Goal: Task Accomplishment & Management: Use online tool/utility

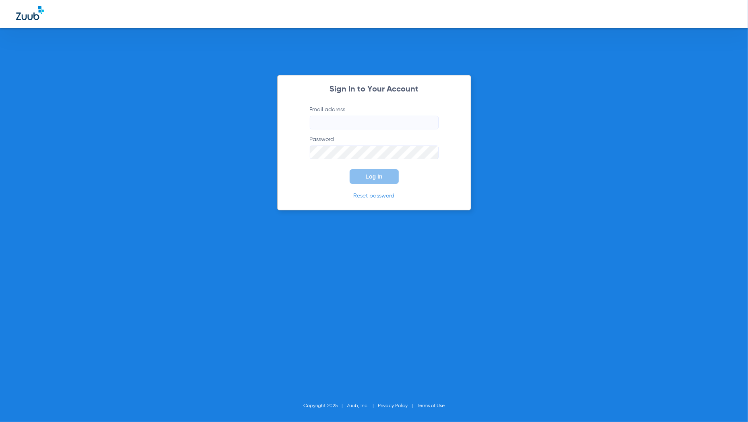
click at [369, 116] on input "Email address" at bounding box center [374, 123] width 129 height 14
type input "mary.grassano@zuub.com"
click at [385, 172] on button "Log In" at bounding box center [374, 176] width 49 height 15
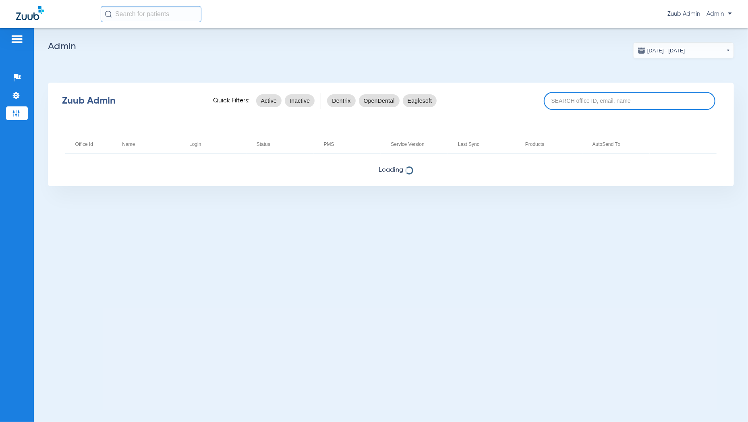
click at [624, 104] on input at bounding box center [630, 101] width 172 height 18
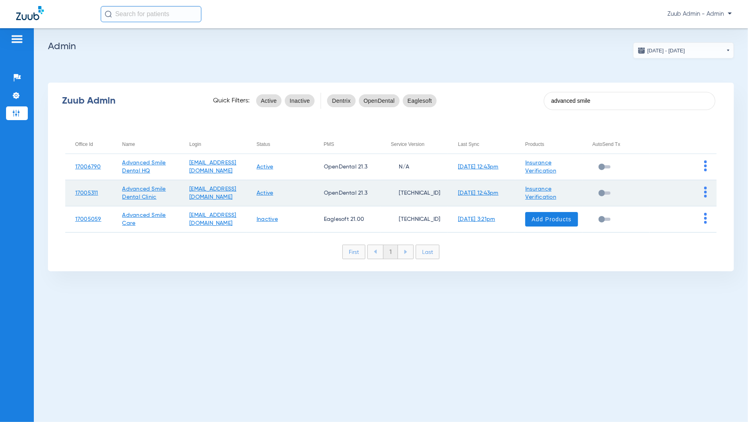
type input "advanced smile"
click at [703, 193] on td at bounding box center [683, 193] width 67 height 26
click at [708, 189] on td at bounding box center [683, 193] width 67 height 26
click at [707, 189] on td at bounding box center [683, 193] width 67 height 26
click at [705, 189] on img at bounding box center [705, 192] width 3 height 11
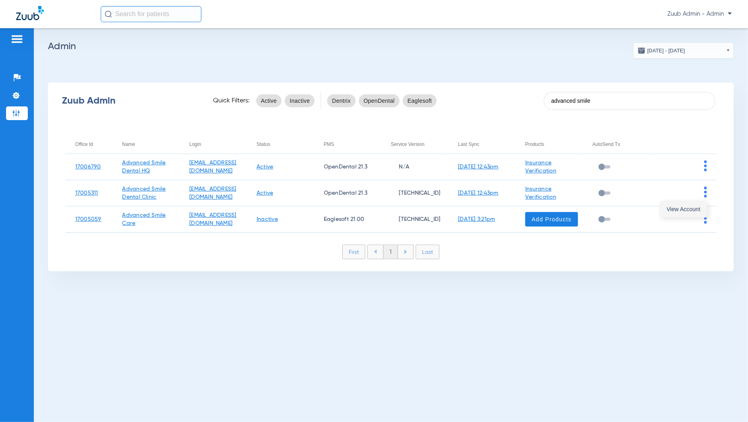
click at [694, 209] on span "View Account" at bounding box center [684, 209] width 34 height 6
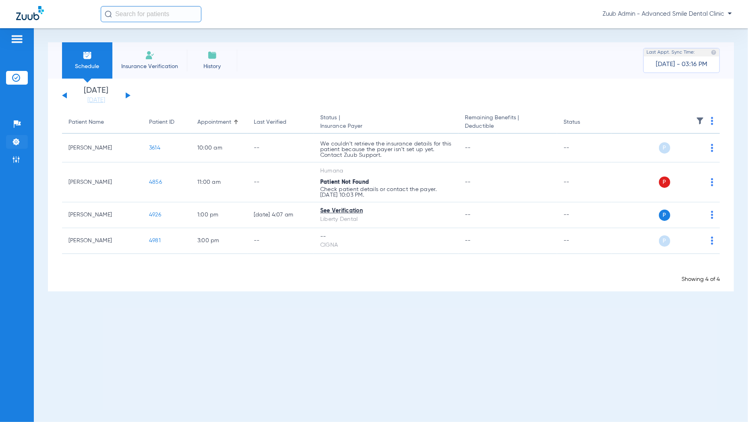
click at [18, 142] on img at bounding box center [16, 142] width 8 height 8
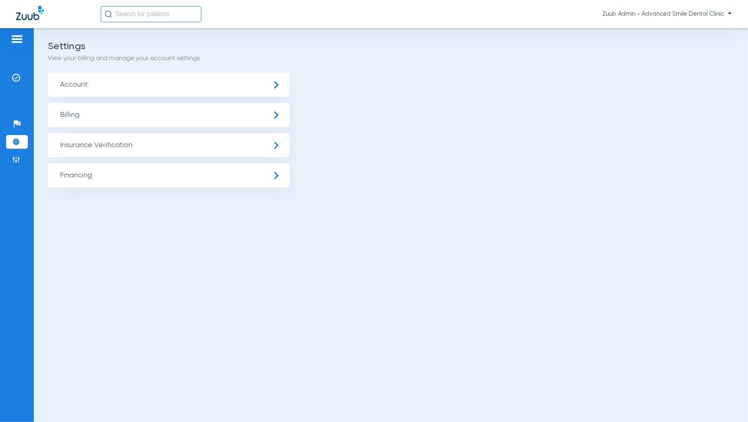
click at [118, 148] on span "Insurance Verification" at bounding box center [169, 145] width 242 height 24
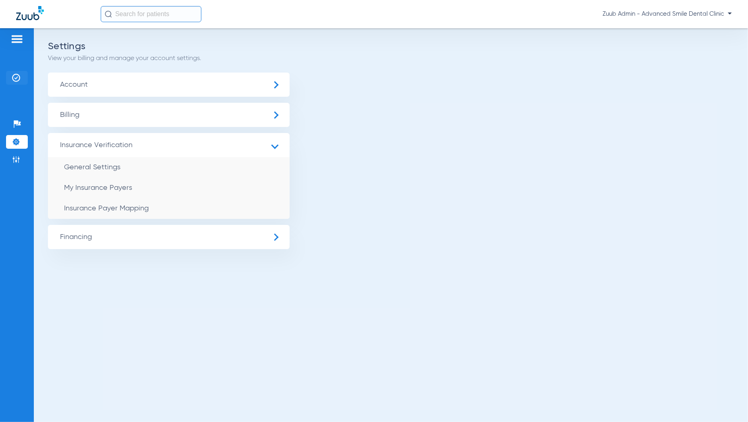
click at [19, 77] on img at bounding box center [16, 78] width 8 height 8
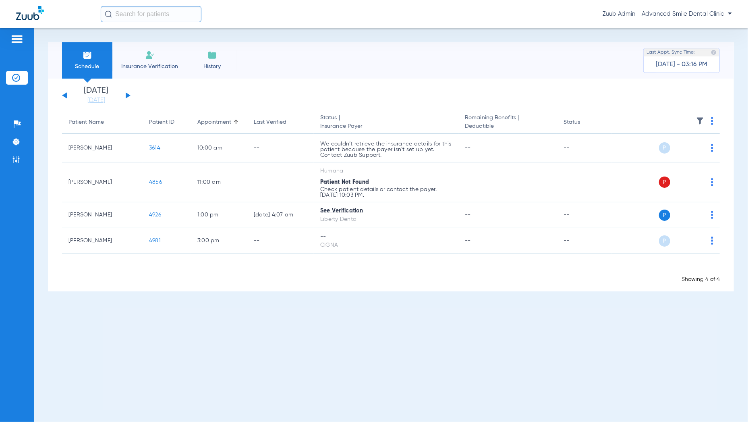
click at [126, 97] on button at bounding box center [128, 95] width 5 height 6
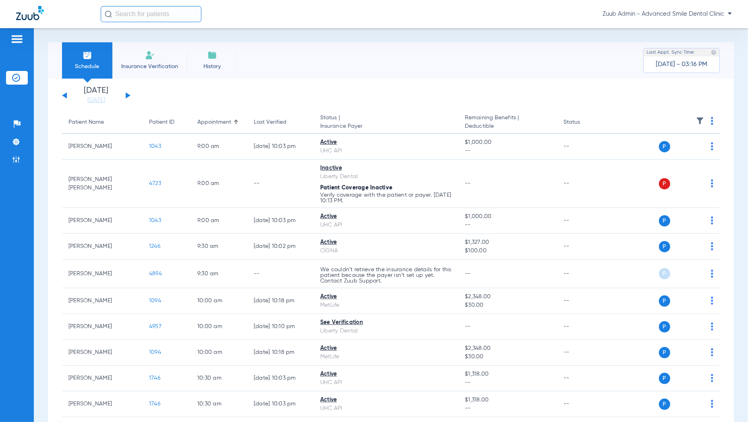
click at [128, 93] on button at bounding box center [128, 95] width 5 height 6
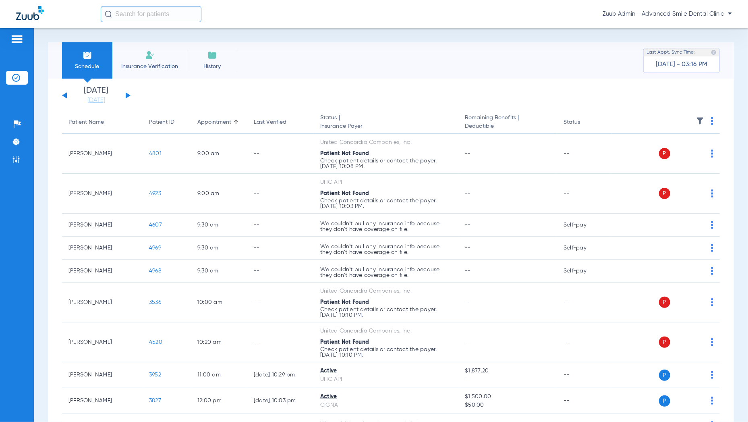
click at [128, 97] on div "Saturday 06-14-2025 Sunday 06-15-2025 Monday 06-16-2025 Tuesday 06-17-2025 Wedn…" at bounding box center [96, 96] width 68 height 18
click at [126, 94] on button at bounding box center [128, 95] width 5 height 6
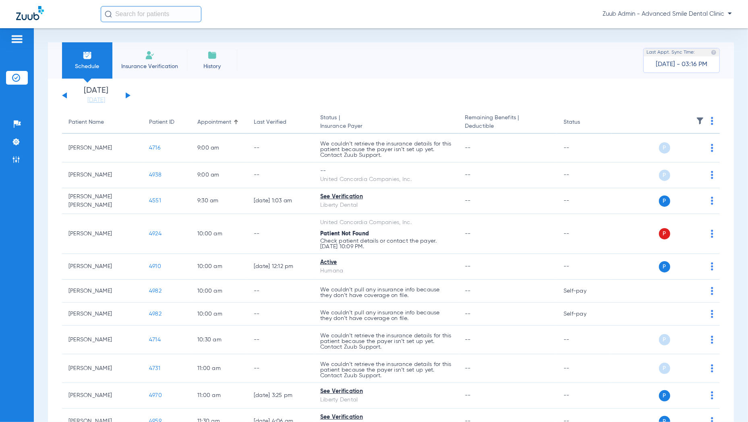
click at [128, 96] on button at bounding box center [128, 95] width 5 height 6
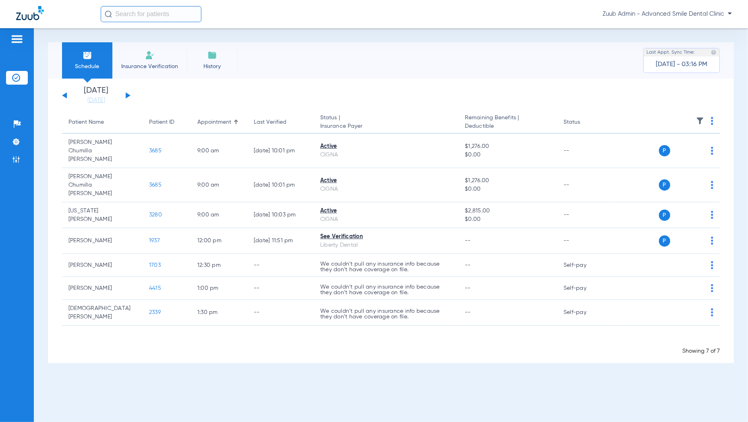
click at [216, 50] on li "History" at bounding box center [212, 60] width 50 height 36
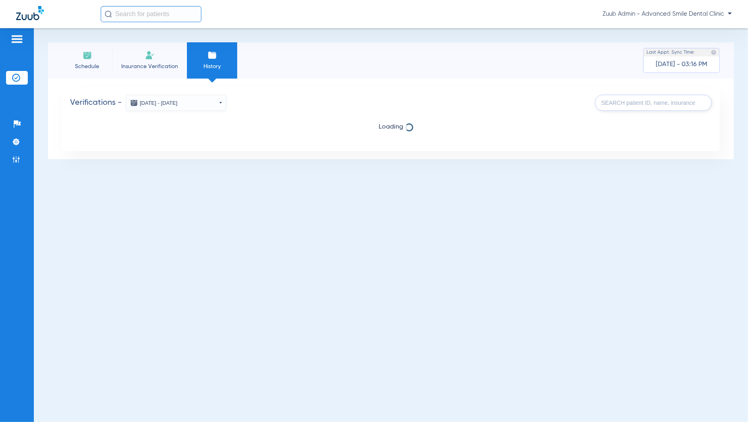
click at [212, 104] on button "Aug 11, 2025 - Aug 18, 2025" at bounding box center [176, 103] width 101 height 16
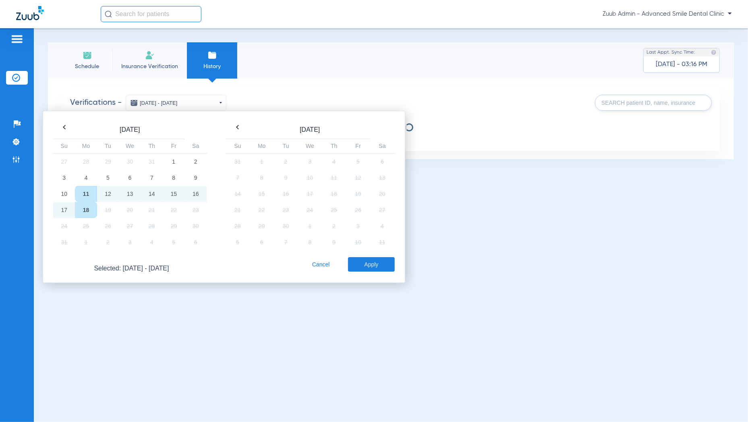
click at [68, 126] on th at bounding box center [64, 127] width 22 height 11
click at [68, 126] on th at bounding box center [64, 126] width 22 height 11
click at [68, 173] on td "1" at bounding box center [64, 177] width 22 height 16
click at [193, 128] on th at bounding box center [196, 126] width 22 height 11
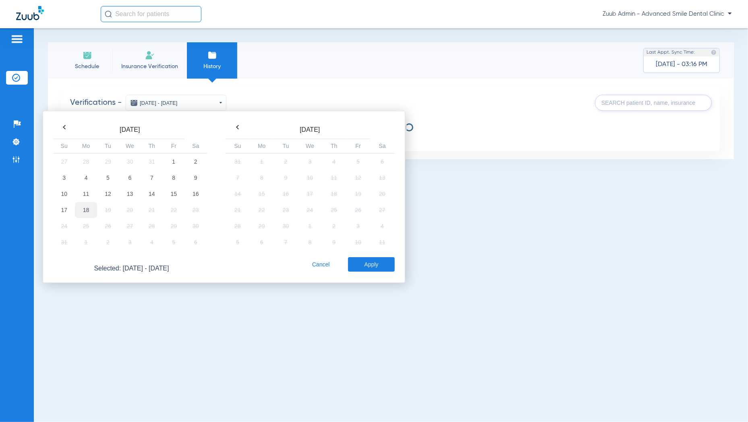
click at [83, 209] on td "18" at bounding box center [86, 210] width 22 height 16
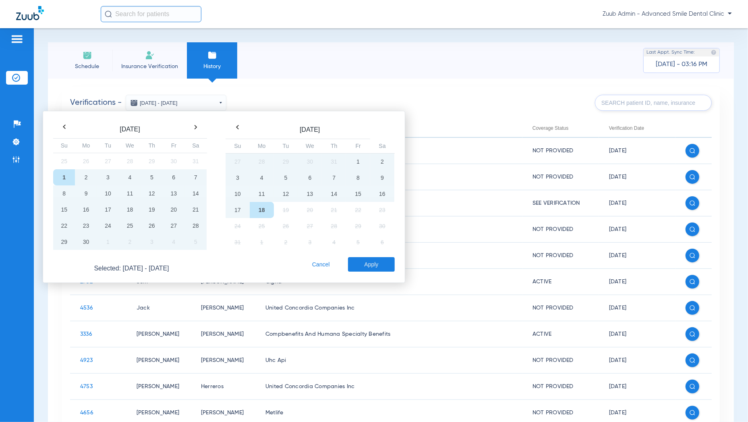
click at [373, 259] on button "Apply" at bounding box center [371, 264] width 46 height 15
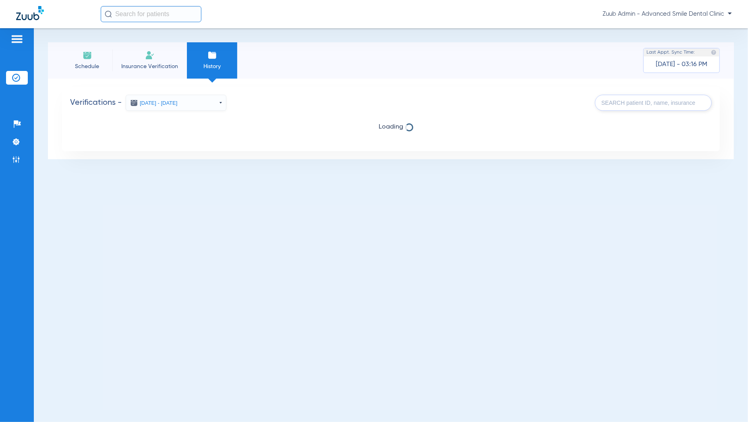
click at [689, 106] on input "text" at bounding box center [653, 103] width 117 height 16
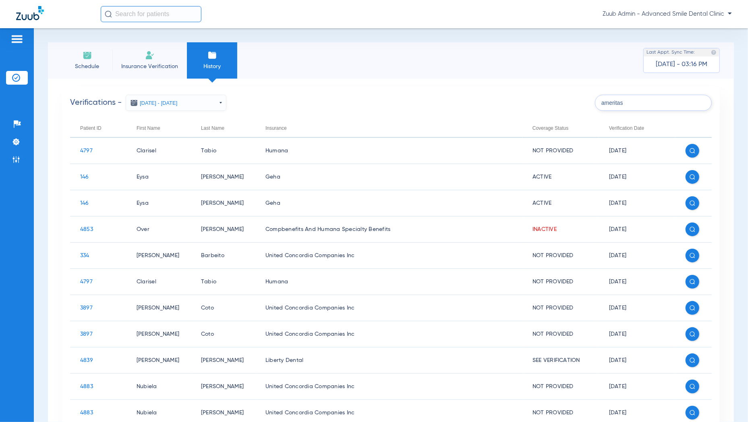
click at [654, 102] on input "ameritas" at bounding box center [653, 103] width 117 height 16
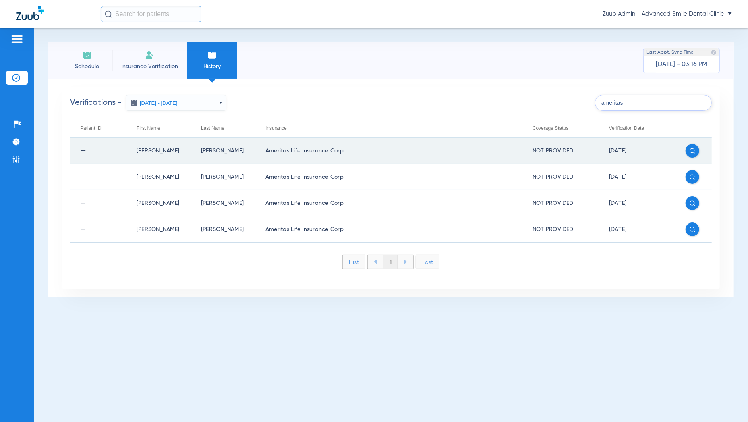
type input "ameritas"
click at [690, 152] on img at bounding box center [693, 151] width 6 height 6
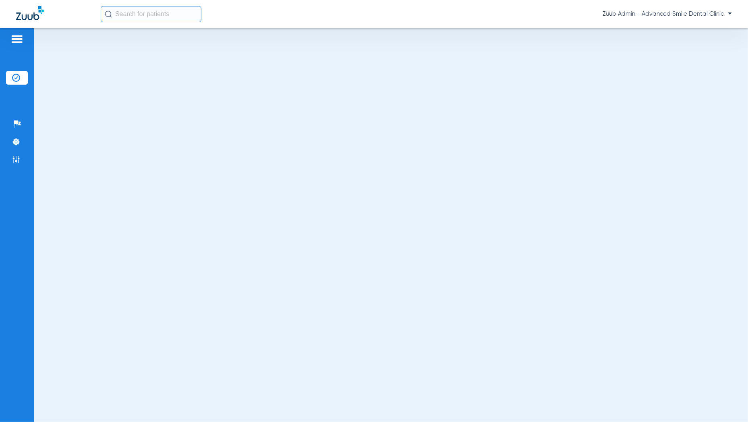
click at [21, 79] on li "Insurance Verification" at bounding box center [17, 78] width 22 height 14
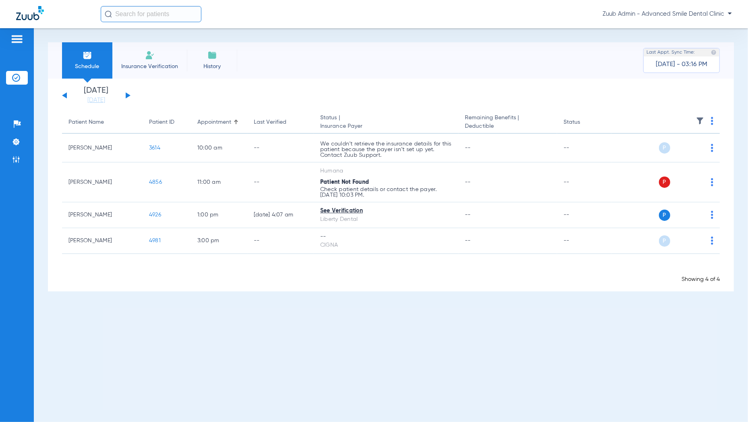
click at [205, 67] on span "History" at bounding box center [212, 66] width 38 height 8
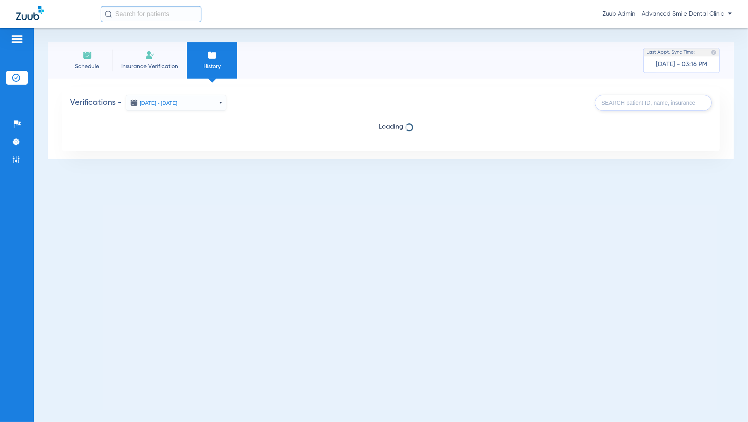
click at [675, 101] on input "text" at bounding box center [653, 103] width 117 height 16
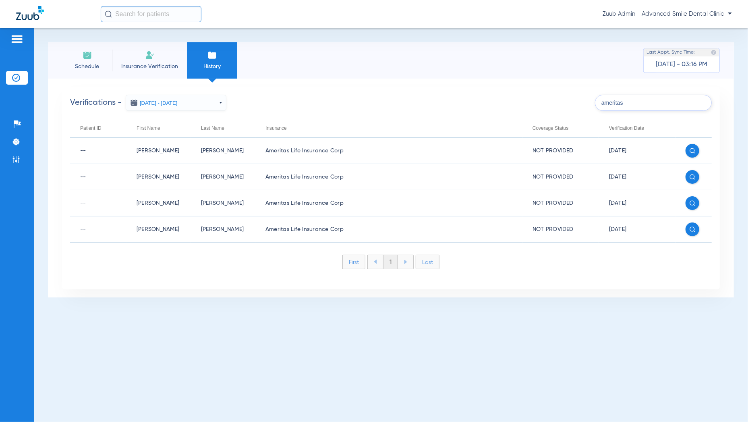
type input "ameritas"
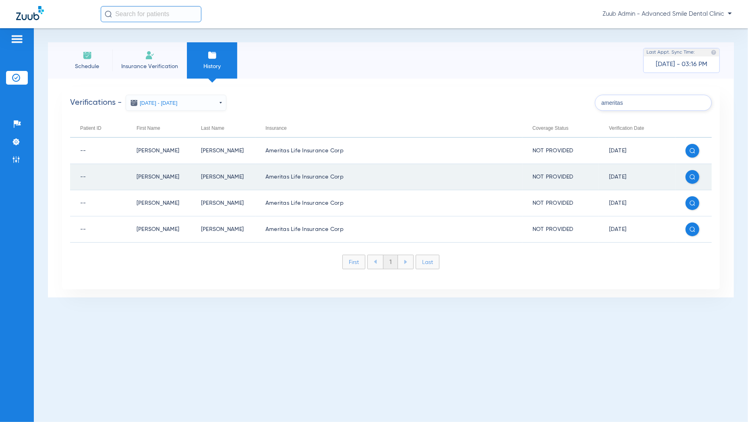
click at [693, 176] on img at bounding box center [693, 177] width 6 height 6
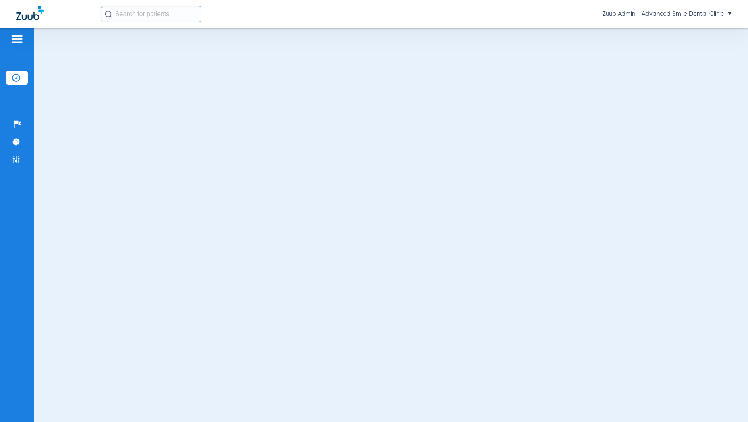
click at [18, 76] on img at bounding box center [16, 78] width 8 height 8
click at [21, 77] on li "Insurance Verification" at bounding box center [17, 78] width 22 height 14
click at [12, 84] on li "Insurance Verification" at bounding box center [17, 78] width 22 height 14
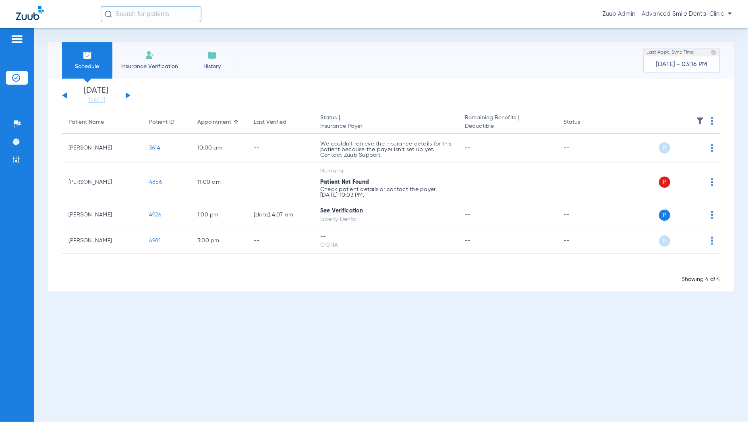
click at [193, 61] on li "History" at bounding box center [212, 60] width 50 height 36
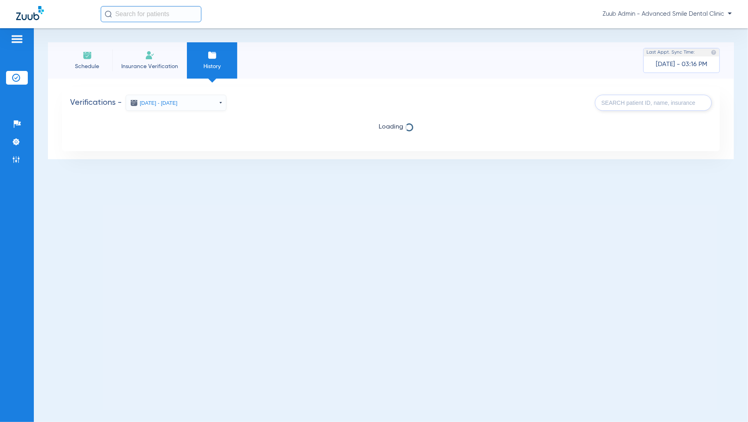
click at [658, 104] on input "text" at bounding box center [653, 103] width 117 height 16
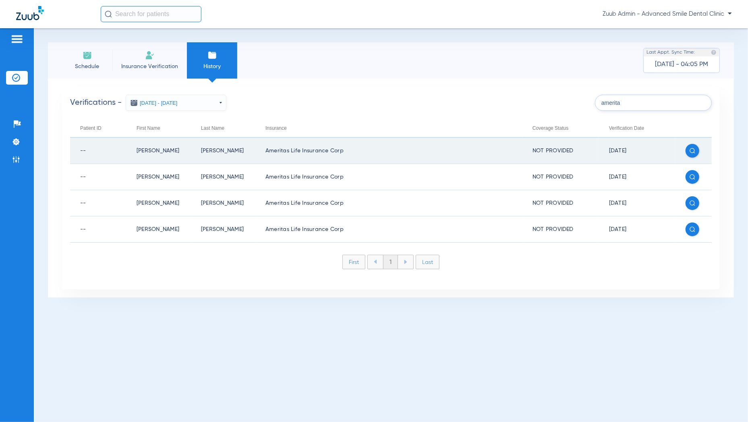
type input "amerita"
click at [148, 151] on td "[PERSON_NAME]" at bounding box center [158, 151] width 64 height 26
click at [80, 149] on td "--" at bounding box center [98, 151] width 56 height 26
click at [161, 151] on td "[PERSON_NAME]" at bounding box center [158, 151] width 64 height 26
click at [529, 151] on td "Not Provided" at bounding box center [560, 151] width 77 height 26
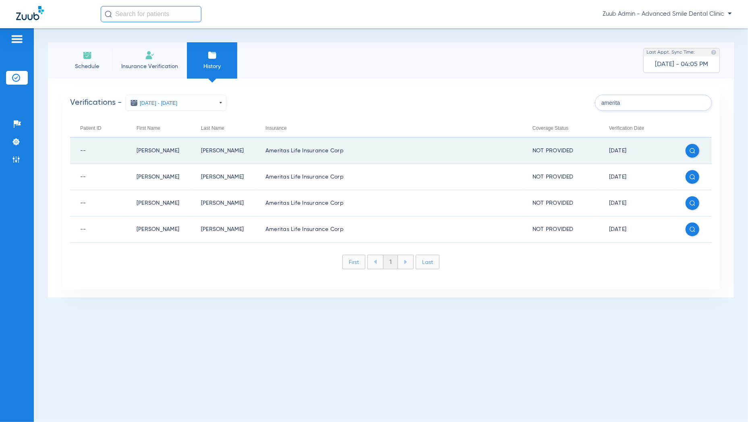
click at [288, 154] on td "Ameritas Life Insurance Corp" at bounding box center [388, 151] width 267 height 26
click at [210, 150] on td "[PERSON_NAME]" at bounding box center [223, 151] width 64 height 26
click at [165, 150] on td "[PERSON_NAME]" at bounding box center [158, 151] width 64 height 26
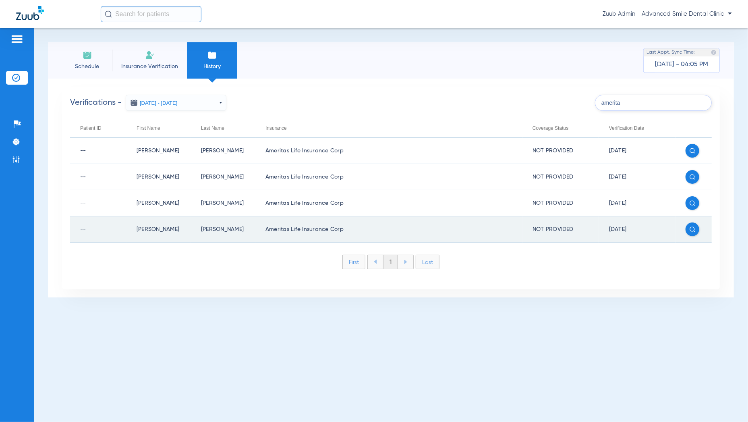
click at [690, 226] on img at bounding box center [693, 229] width 6 height 6
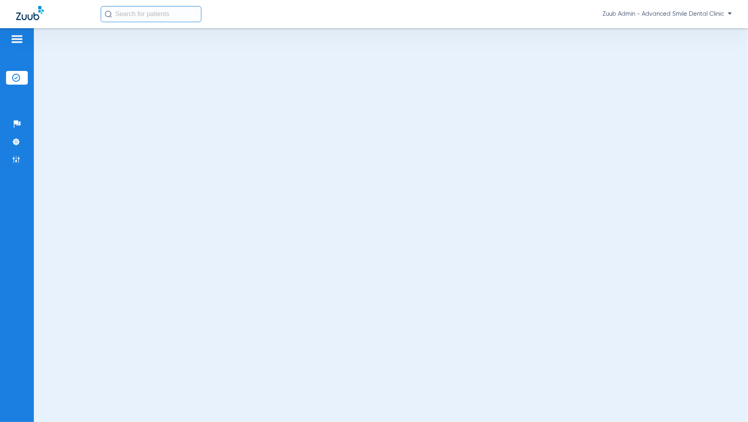
click at [27, 16] on img at bounding box center [30, 13] width 28 height 14
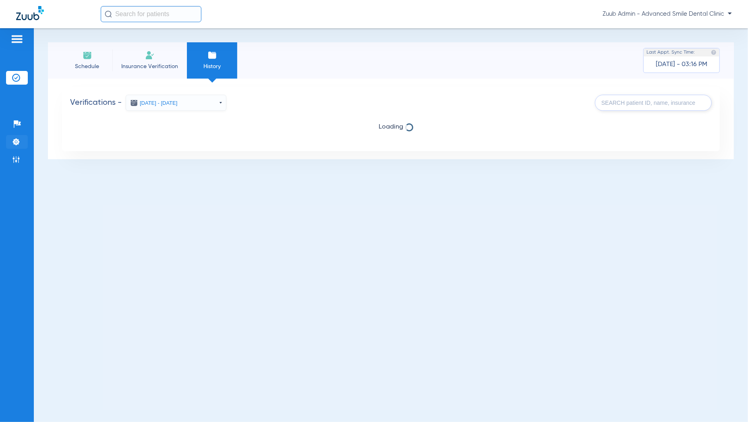
click at [12, 147] on li "Settings" at bounding box center [17, 142] width 22 height 14
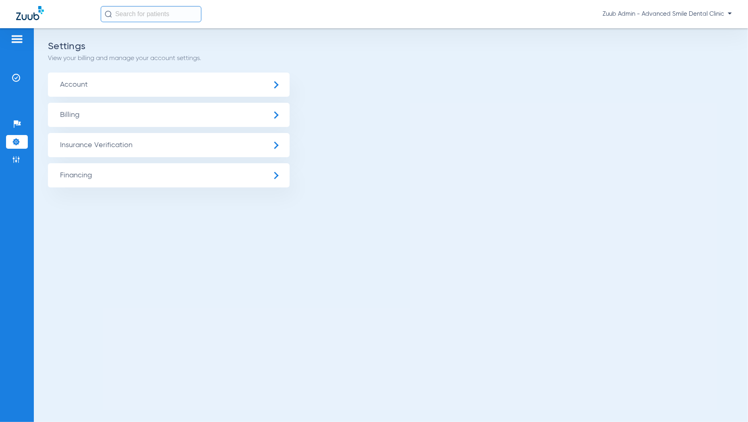
click at [95, 91] on span "Account" at bounding box center [169, 85] width 242 height 24
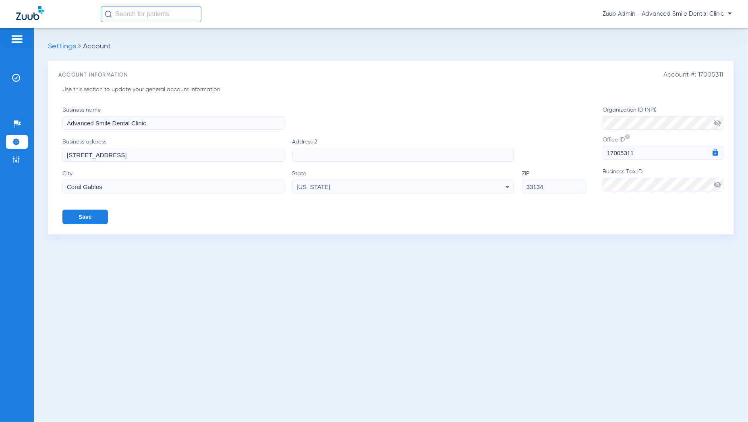
click at [718, 185] on span "visibility_off" at bounding box center [717, 184] width 8 height 8
click at [582, 185] on form "Business name Advanced Smile Dental Clinic Business address 3934 SW 8th Street,…" at bounding box center [392, 165] width 661 height 118
click at [720, 123] on span "visibility_off" at bounding box center [717, 123] width 8 height 8
click at [593, 125] on form "Business name Advanced Smile Dental Clinic Business address 3934 SW 8th Street,…" at bounding box center [392, 165] width 661 height 118
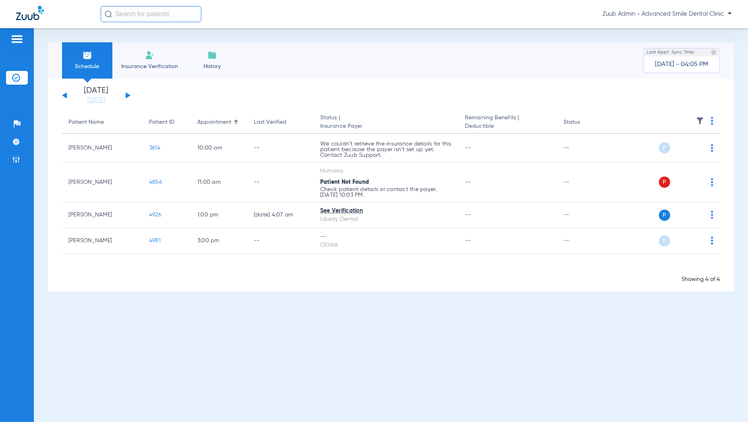
click at [216, 64] on span "History" at bounding box center [212, 66] width 38 height 8
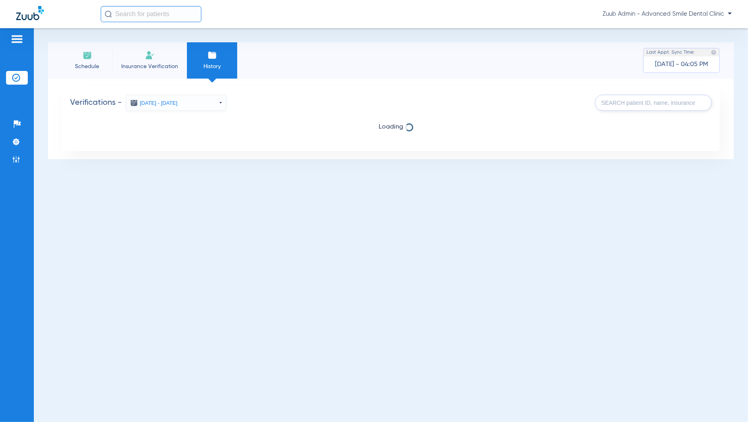
click at [216, 103] on button "[DATE] - [DATE]" at bounding box center [176, 103] width 101 height 16
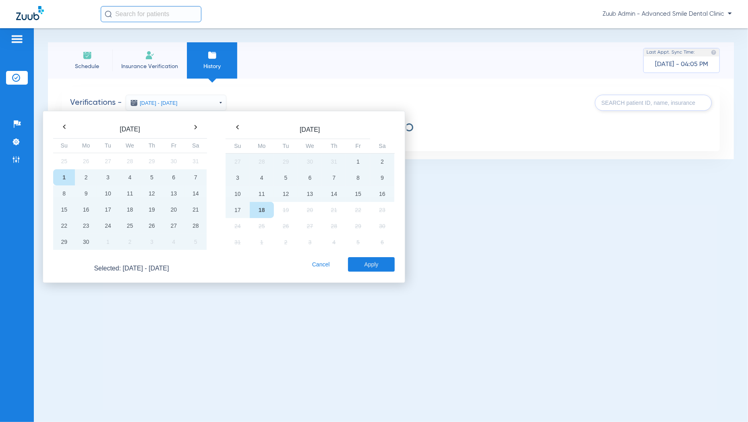
click at [64, 124] on th at bounding box center [64, 126] width 22 height 11
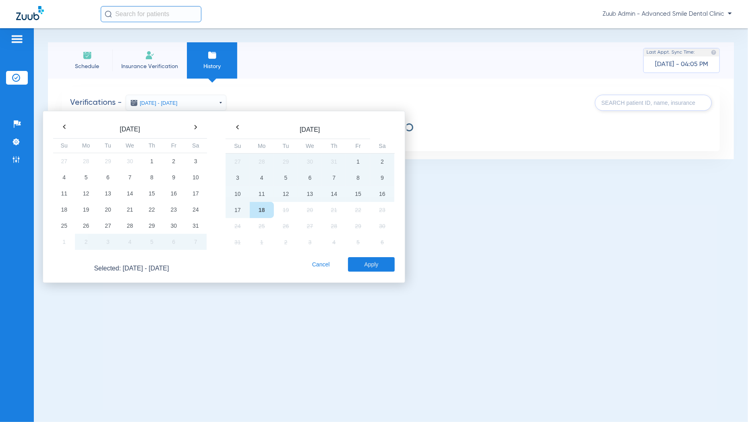
click at [64, 124] on th at bounding box center [64, 126] width 22 height 11
click at [193, 159] on td "1" at bounding box center [196, 161] width 22 height 17
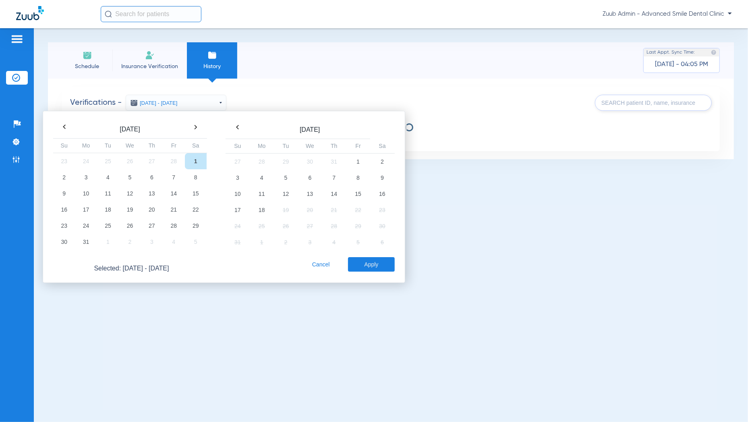
click at [197, 129] on th at bounding box center [196, 126] width 22 height 11
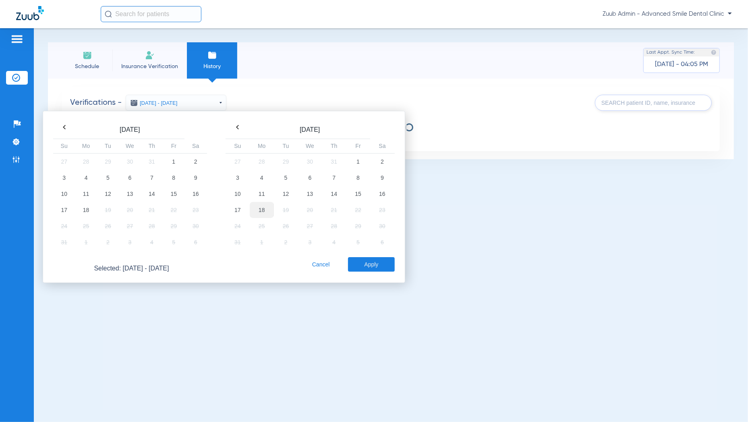
click at [264, 209] on td "18" at bounding box center [262, 210] width 24 height 16
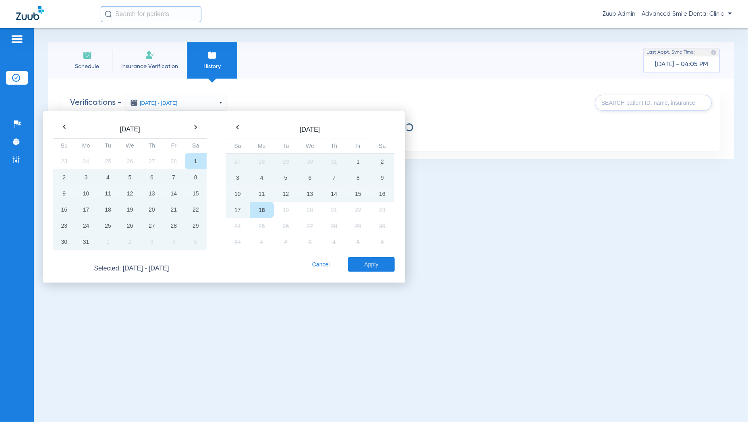
click at [383, 261] on button "Apply" at bounding box center [371, 264] width 46 height 15
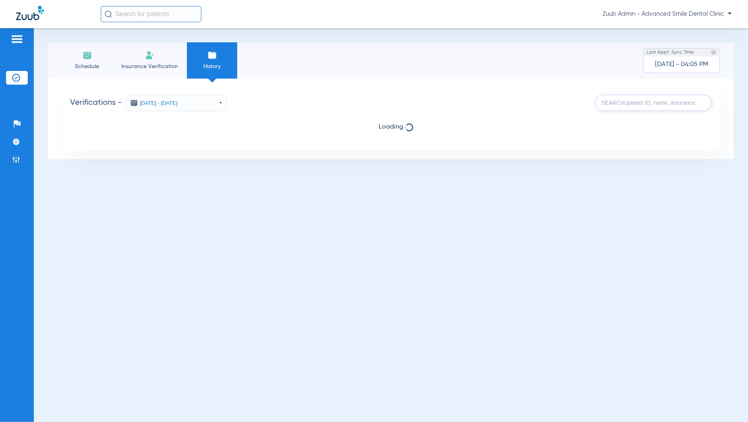
click at [633, 108] on input "text" at bounding box center [653, 103] width 117 height 16
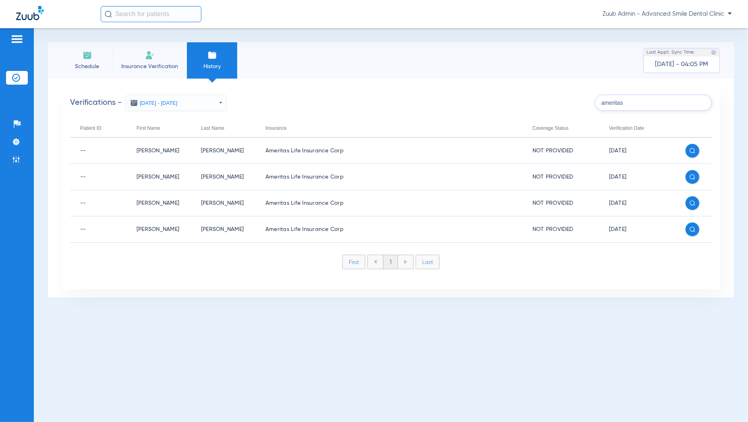
click at [539, 106] on div "Verifications - [DATE] - [DATE] [DATE] Su Mo Tu We Th Fr Sa 23 24 25 26 27 28 1…" at bounding box center [391, 103] width 642 height 16
click at [642, 98] on input "ameritas" at bounding box center [653, 103] width 117 height 16
click at [641, 106] on input "ameritas" at bounding box center [653, 103] width 117 height 16
click at [210, 100] on button "[DATE] - [DATE]" at bounding box center [176, 103] width 101 height 16
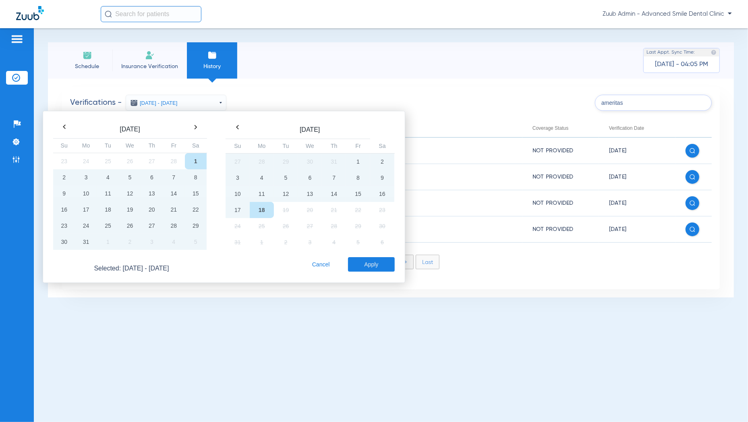
click at [62, 130] on th at bounding box center [64, 126] width 22 height 11
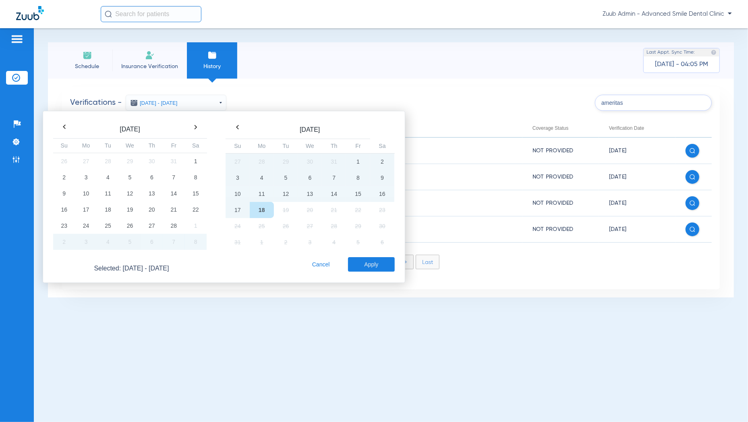
click at [62, 130] on th at bounding box center [64, 126] width 22 height 11
click at [67, 175] on td "1" at bounding box center [64, 177] width 22 height 16
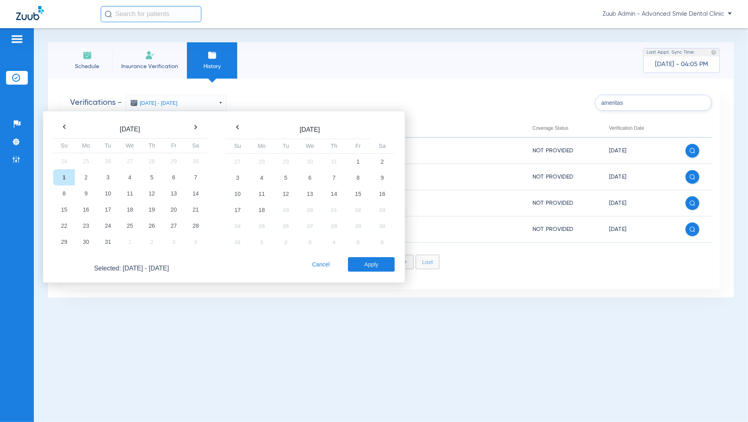
click at [371, 266] on button "Apply" at bounding box center [371, 264] width 46 height 15
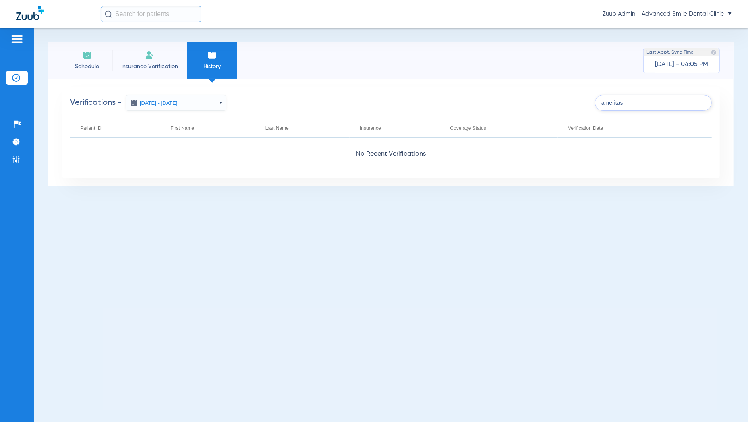
click at [224, 104] on button "[DATE] - [DATE]" at bounding box center [176, 103] width 101 height 16
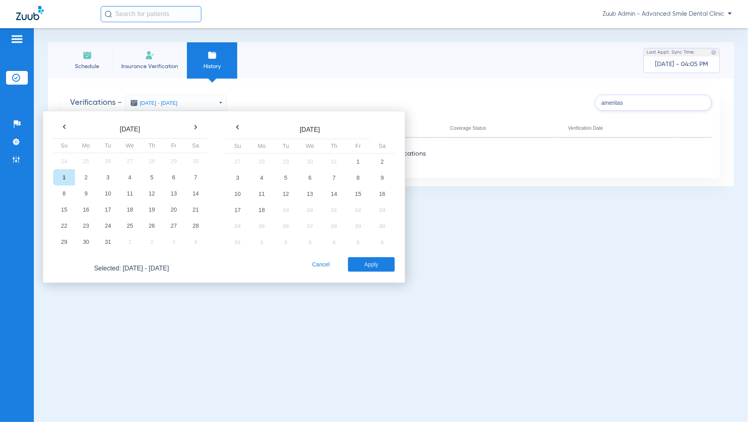
click at [200, 132] on th at bounding box center [196, 126] width 22 height 11
click at [200, 131] on th at bounding box center [196, 126] width 22 height 11
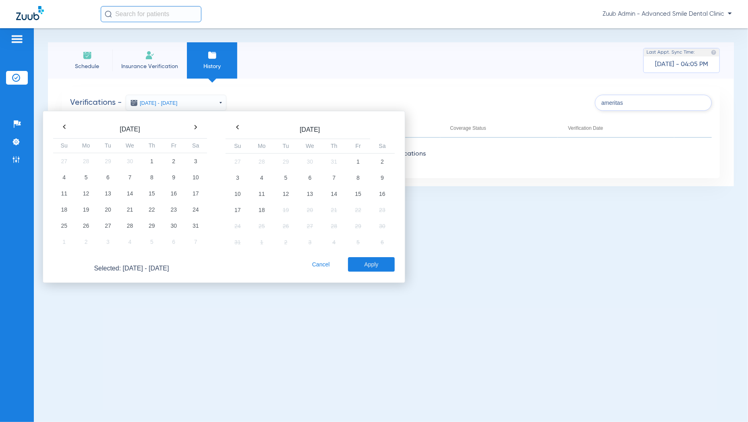
click at [200, 131] on th at bounding box center [196, 126] width 22 height 11
click at [90, 212] on td "18" at bounding box center [86, 210] width 22 height 16
click at [390, 260] on button "Apply" at bounding box center [371, 264] width 46 height 15
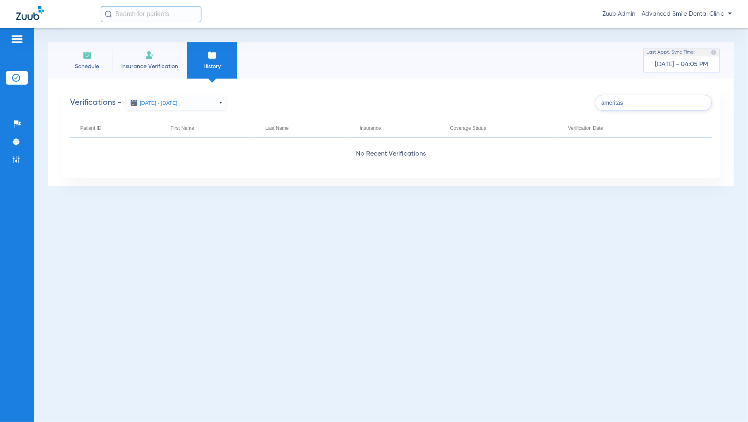
click at [185, 109] on button "[DATE] - [DATE]" at bounding box center [176, 103] width 101 height 16
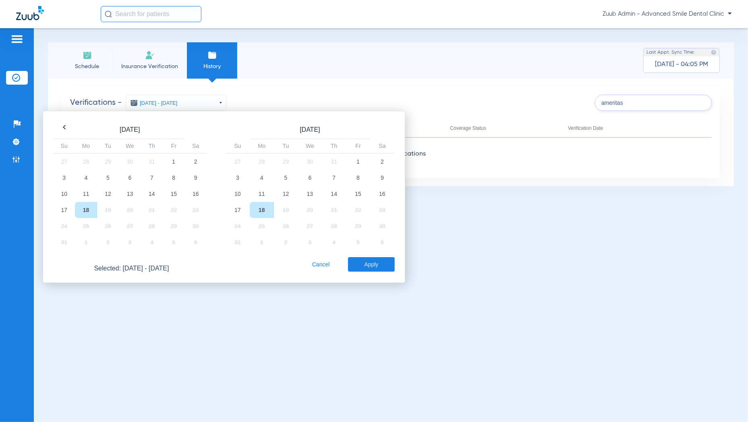
click at [64, 129] on th at bounding box center [64, 127] width 22 height 11
click at [64, 129] on th at bounding box center [64, 126] width 22 height 11
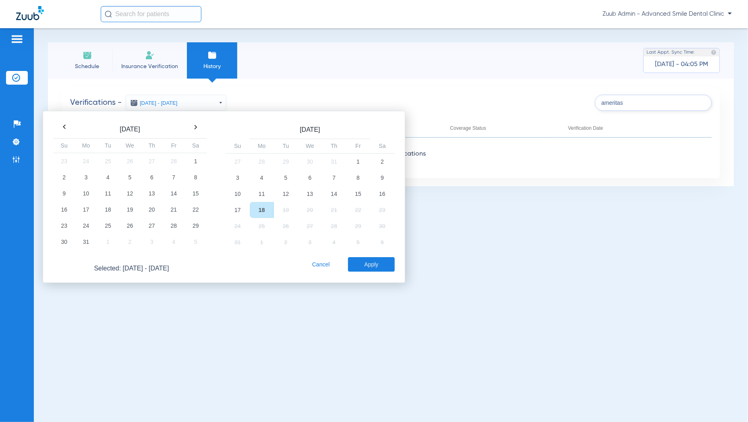
click at [64, 129] on th at bounding box center [64, 126] width 22 height 11
click at [70, 174] on td "1" at bounding box center [64, 177] width 22 height 16
click at [200, 129] on th at bounding box center [196, 126] width 22 height 11
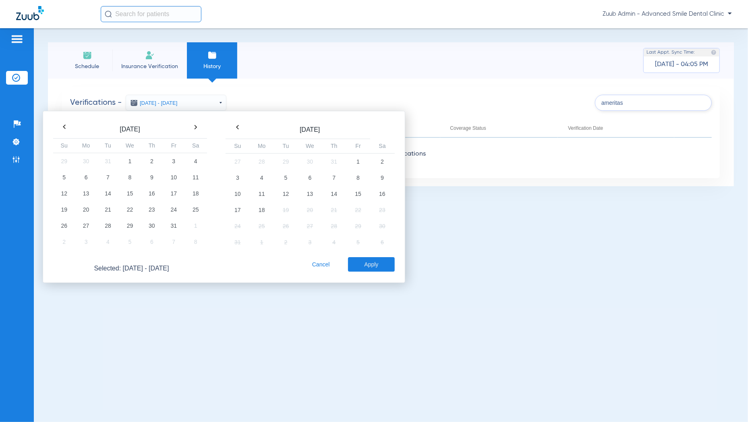
click at [200, 129] on th at bounding box center [196, 126] width 22 height 11
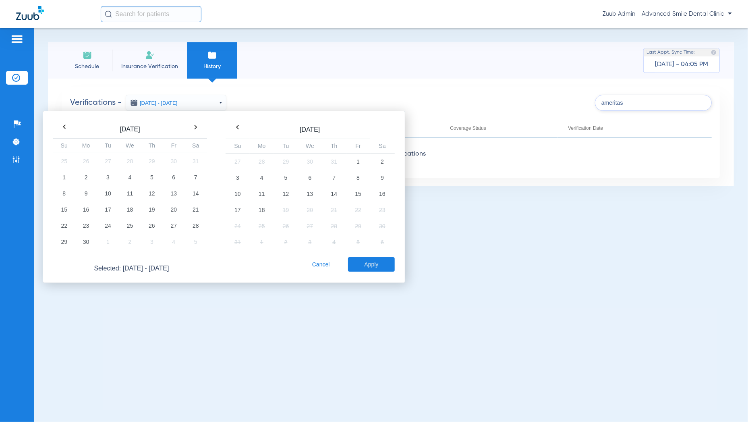
click at [200, 129] on th at bounding box center [196, 126] width 22 height 11
click at [89, 211] on td "18" at bounding box center [86, 210] width 22 height 16
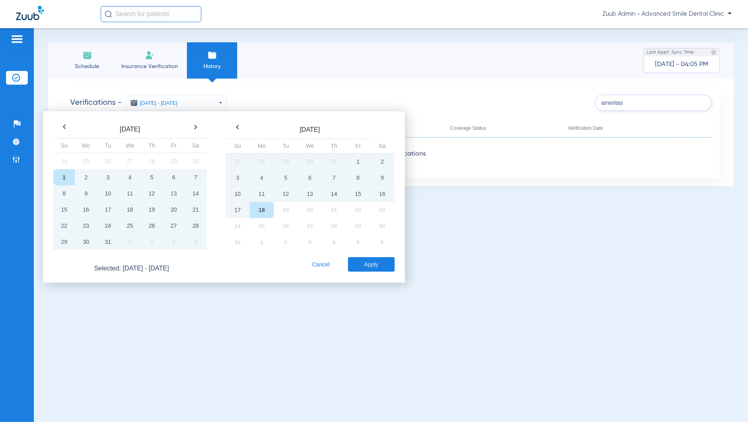
click at [379, 262] on button "Apply" at bounding box center [371, 264] width 46 height 15
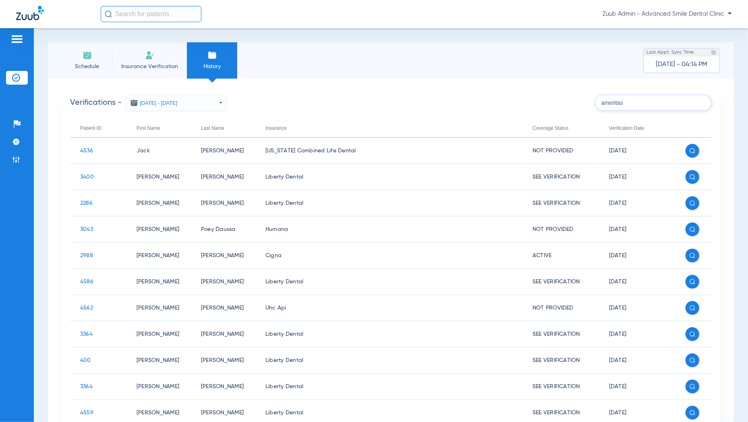
click at [646, 105] on input "ameritas" at bounding box center [653, 103] width 117 height 16
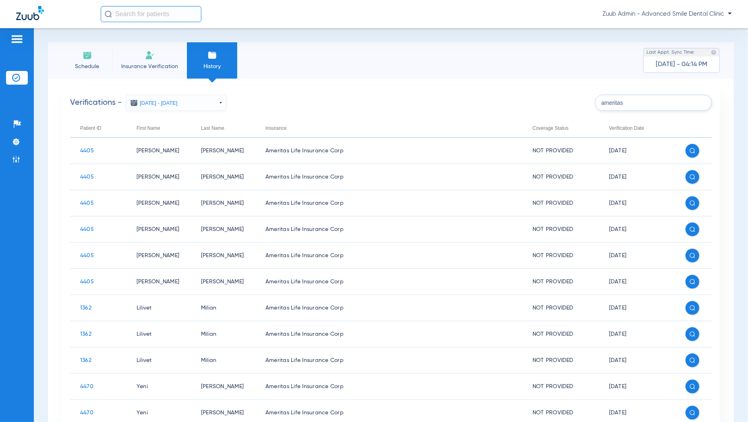
type input "ameritas"
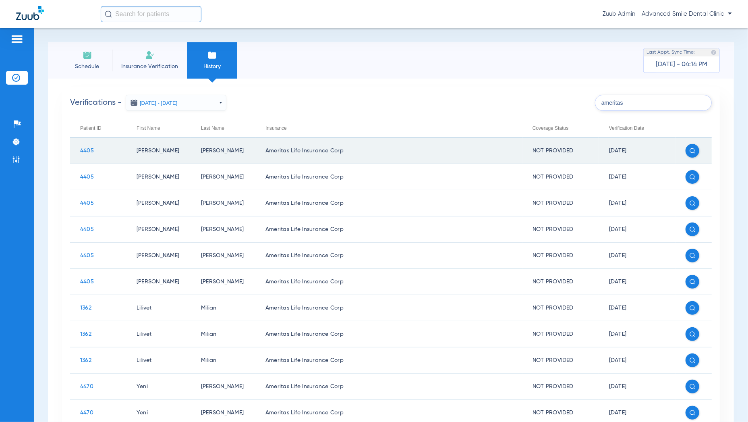
click at [85, 149] on span "4405" at bounding box center [87, 151] width 14 height 6
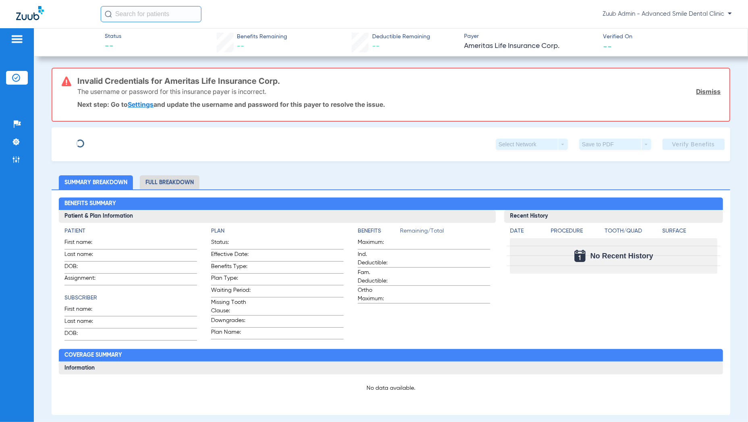
type input "[PERSON_NAME]"
type input "[DATE]"
type input "943183825"
type input "0000499905"
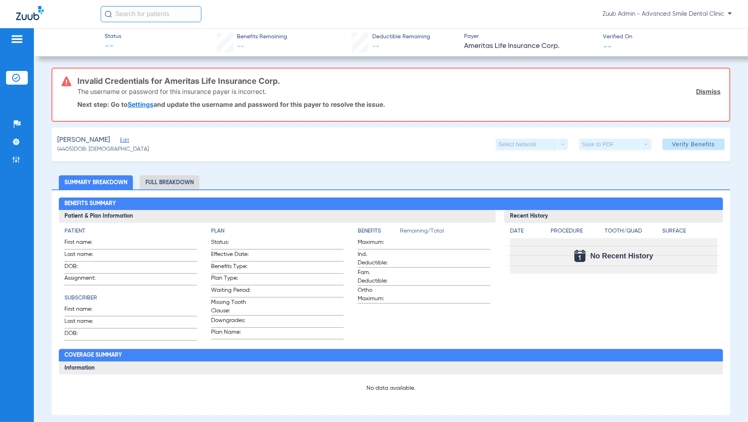
click at [120, 143] on span "Edit" at bounding box center [123, 141] width 7 height 8
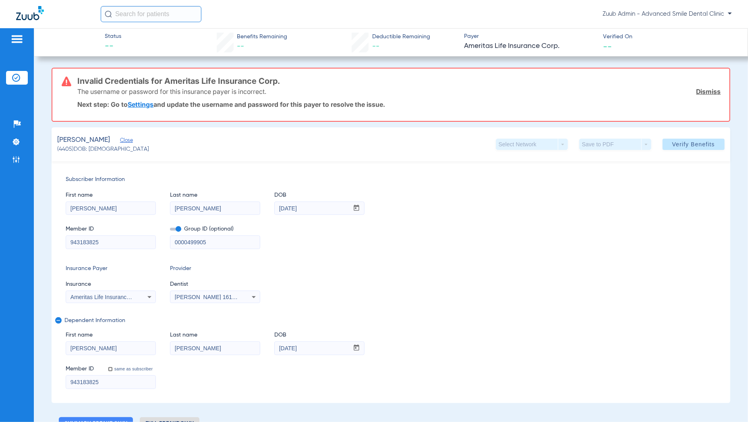
drag, startPoint x: 122, startPoint y: 243, endPoint x: 66, endPoint y: 243, distance: 55.6
click at [66, 243] on input "943183825" at bounding box center [110, 242] width 89 height 13
drag, startPoint x: 321, startPoint y: 210, endPoint x: 272, endPoint y: 205, distance: 49.0
click at [272, 205] on div "First name [PERSON_NAME] Last name [PERSON_NAME] mm / dd / yyyy [DATE]" at bounding box center [391, 199] width 650 height 31
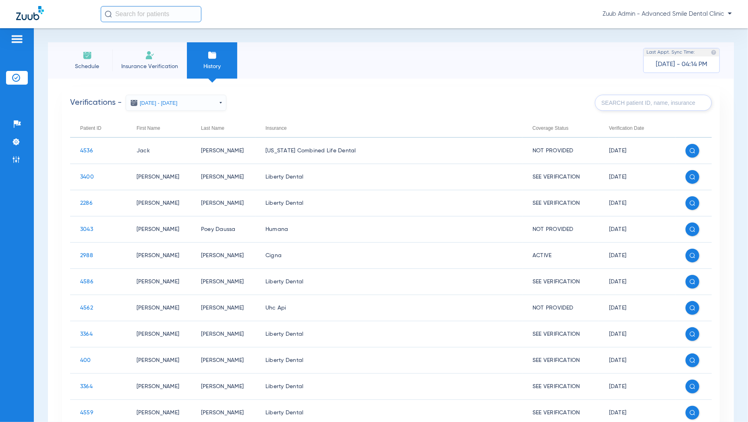
click at [652, 104] on input "text" at bounding box center [653, 103] width 117 height 16
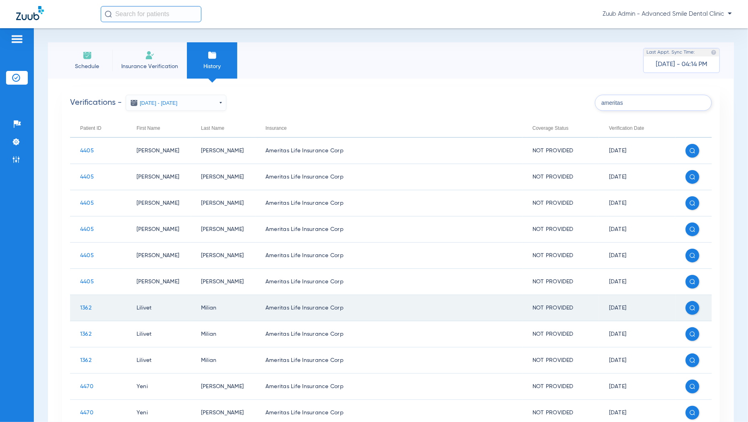
type input "ameritas"
click at [85, 307] on span "1362" at bounding box center [85, 308] width 11 height 6
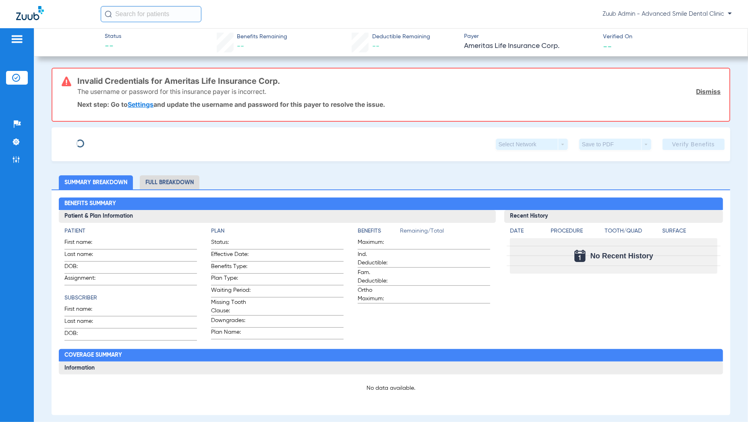
type input "Lilivet"
type input "Milian"
type input "[DATE]"
type input "139634869001"
type input "a26054000"
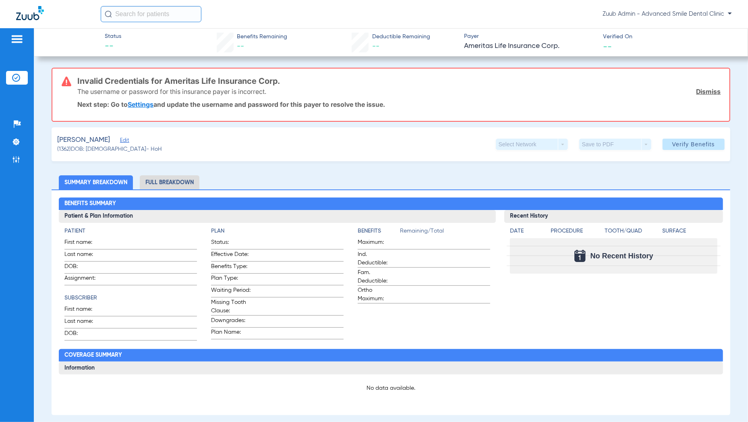
click at [120, 141] on span "Edit" at bounding box center [123, 141] width 7 height 8
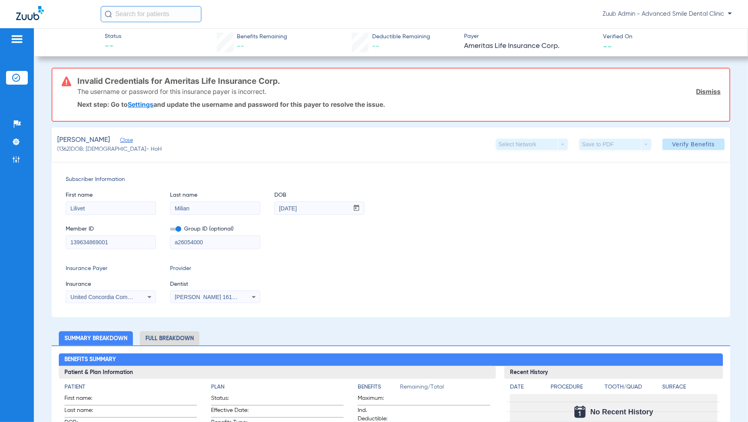
drag, startPoint x: 124, startPoint y: 239, endPoint x: 66, endPoint y: 238, distance: 58.0
click at [66, 238] on input "139634869001" at bounding box center [110, 242] width 89 height 13
drag, startPoint x: 313, startPoint y: 209, endPoint x: 262, endPoint y: 209, distance: 50.4
click at [262, 209] on div "First name [PERSON_NAME] Last name [PERSON_NAME] mm / dd / yyyy [DATE]" at bounding box center [391, 199] width 650 height 31
drag, startPoint x: 75, startPoint y: 141, endPoint x: 53, endPoint y: 140, distance: 21.8
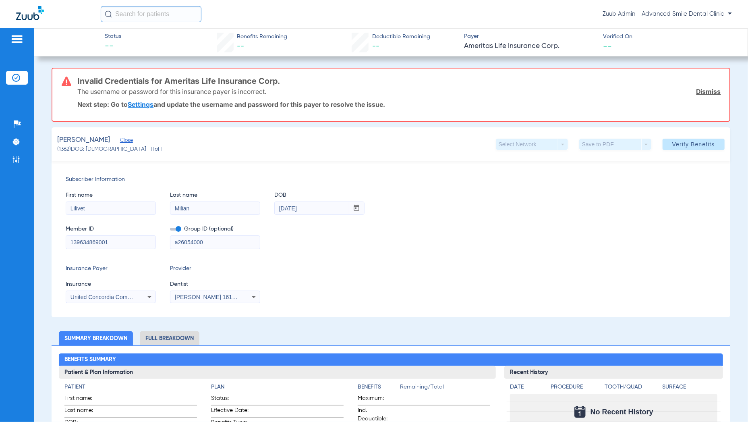
click at [53, 141] on div "[PERSON_NAME] ([DEMOGRAPHIC_DATA]) DOB: [DEMOGRAPHIC_DATA] - HoH Select Network…" at bounding box center [391, 144] width 678 height 34
copy span "Milian"
drag, startPoint x: 321, startPoint y: 209, endPoint x: 276, endPoint y: 207, distance: 45.2
click at [276, 207] on input "[DATE]" at bounding box center [312, 208] width 74 height 13
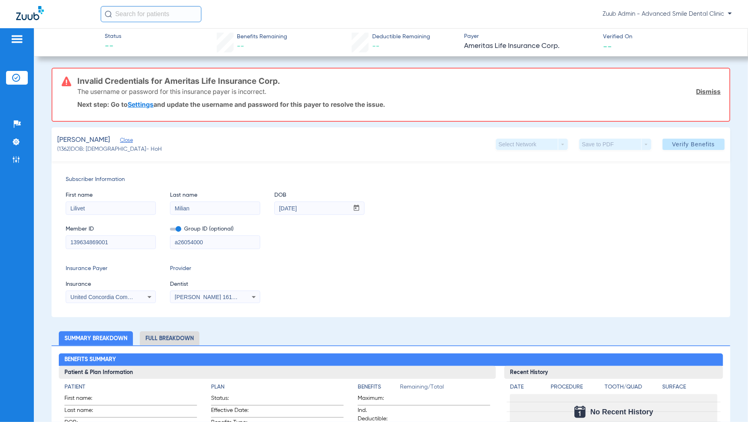
drag, startPoint x: 76, startPoint y: 141, endPoint x: 57, endPoint y: 141, distance: 18.9
click at [57, 141] on span "[PERSON_NAME]" at bounding box center [83, 140] width 53 height 10
copy span "Milian"
click at [21, 80] on li "Insurance Verification" at bounding box center [17, 78] width 22 height 14
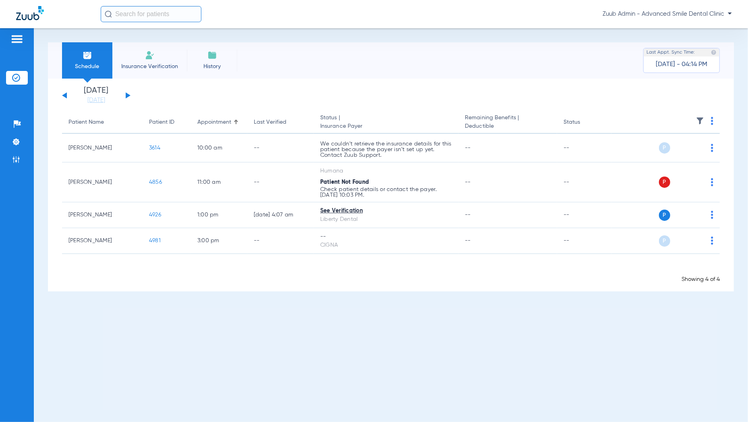
click at [218, 65] on span "History" at bounding box center [212, 66] width 38 height 8
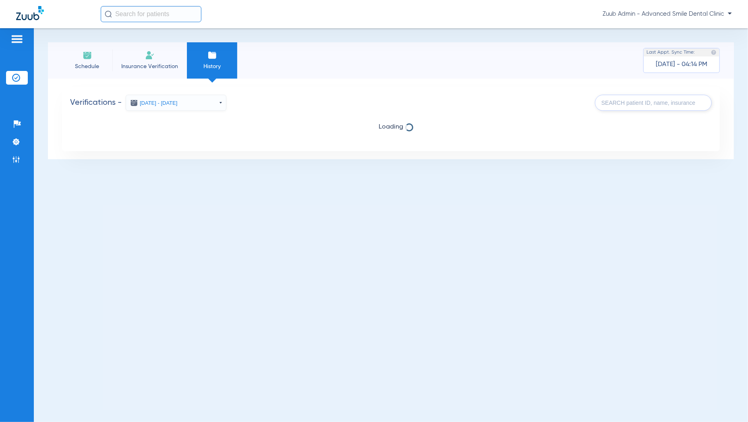
click at [623, 102] on input "text" at bounding box center [653, 103] width 117 height 16
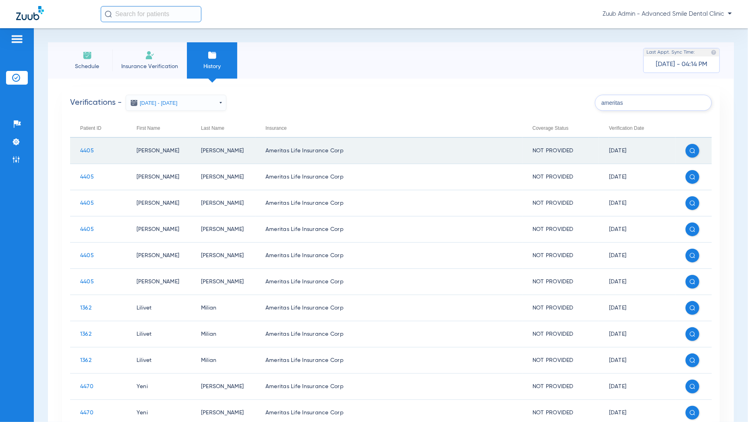
type input "ameritas"
click at [83, 150] on span "4405" at bounding box center [87, 151] width 14 height 6
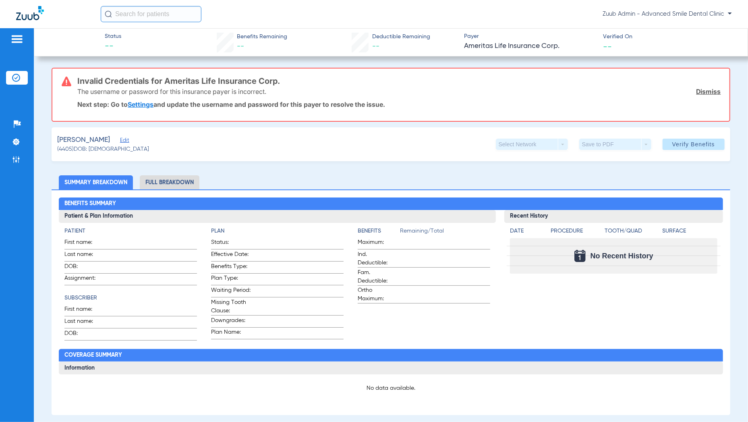
click at [120, 141] on span "Edit" at bounding box center [123, 141] width 7 height 8
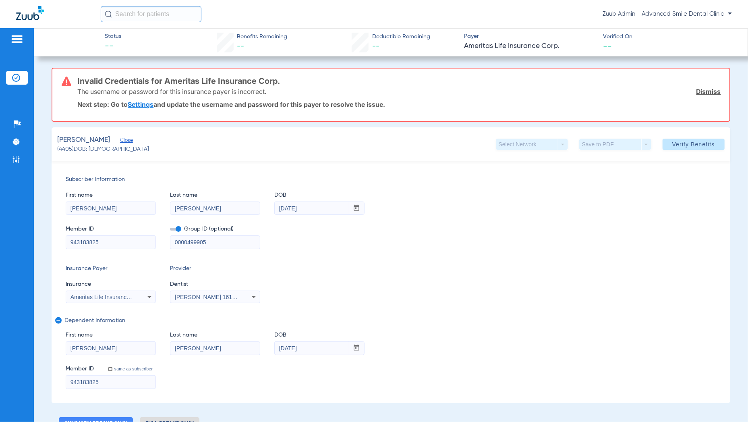
drag, startPoint x: 112, startPoint y: 242, endPoint x: 49, endPoint y: 242, distance: 63.7
drag, startPoint x: 315, startPoint y: 206, endPoint x: 275, endPoint y: 206, distance: 39.9
click at [275, 206] on input "[DATE]" at bounding box center [312, 208] width 74 height 13
click at [16, 80] on img at bounding box center [16, 78] width 8 height 8
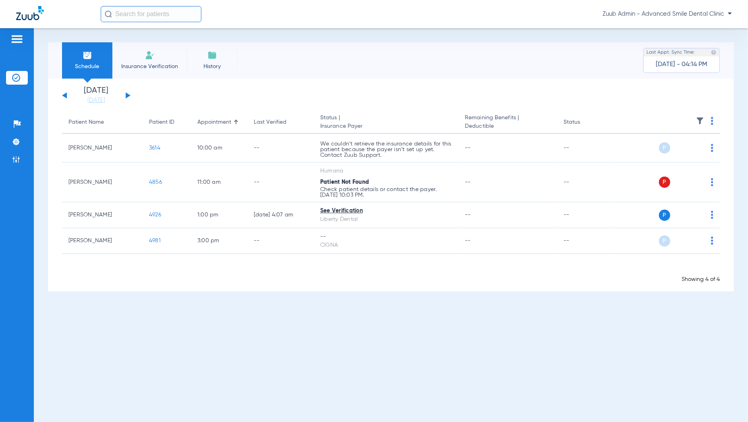
click at [198, 65] on span "History" at bounding box center [212, 66] width 38 height 8
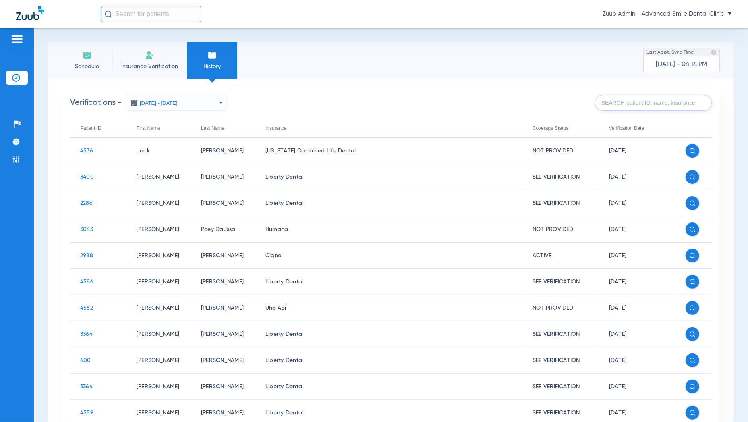
click at [600, 109] on input "text" at bounding box center [653, 103] width 117 height 16
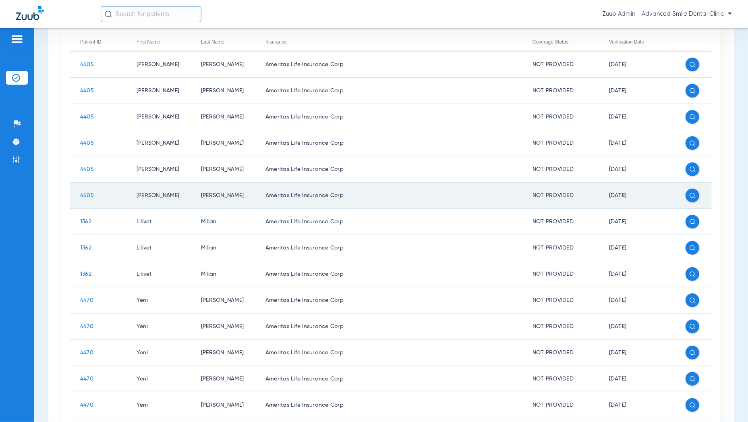
scroll to position [102, 0]
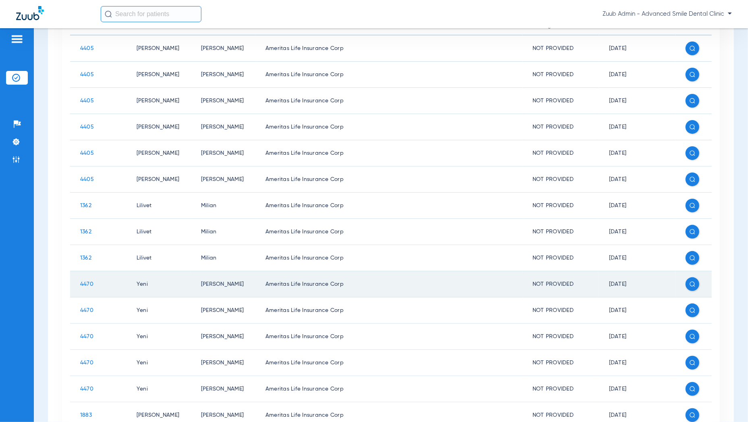
type input "ameritas"
click at [83, 284] on span "4470" at bounding box center [86, 284] width 13 height 6
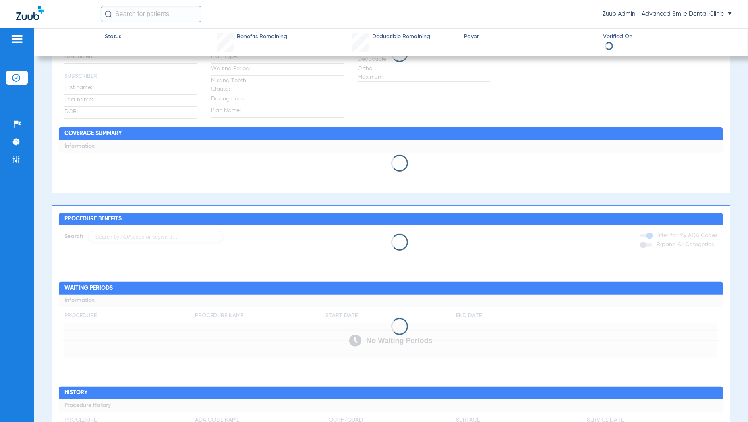
type input "Yeni"
type input "[PERSON_NAME]"
type input "[DATE]"
type input "250021694"
type input "021566248"
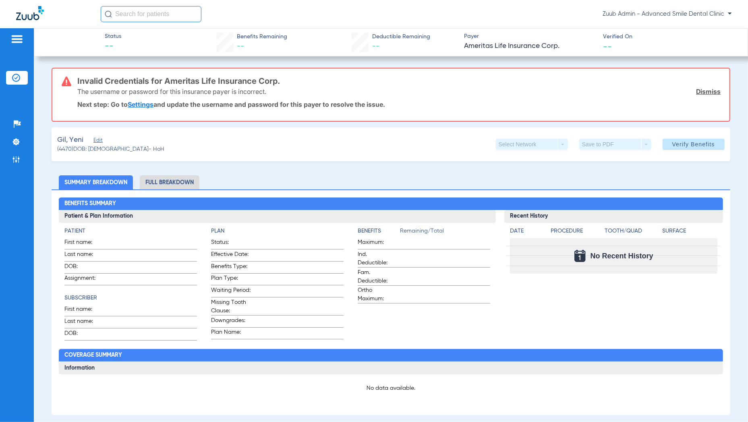
click at [100, 139] on span "Edit" at bounding box center [96, 141] width 7 height 8
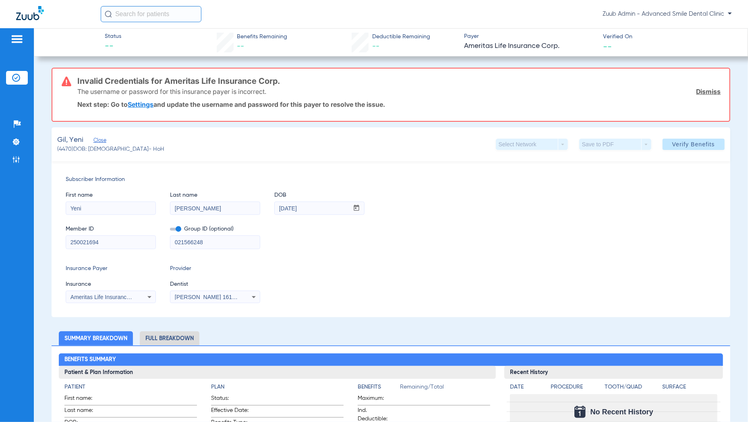
drag, startPoint x: 112, startPoint y: 240, endPoint x: 58, endPoint y: 240, distance: 54.4
click at [58, 240] on div "Subscriber Information First name Yeni Last name [PERSON_NAME] mm / dd / yyyy […" at bounding box center [391, 239] width 678 height 156
click at [17, 77] on img at bounding box center [16, 78] width 8 height 8
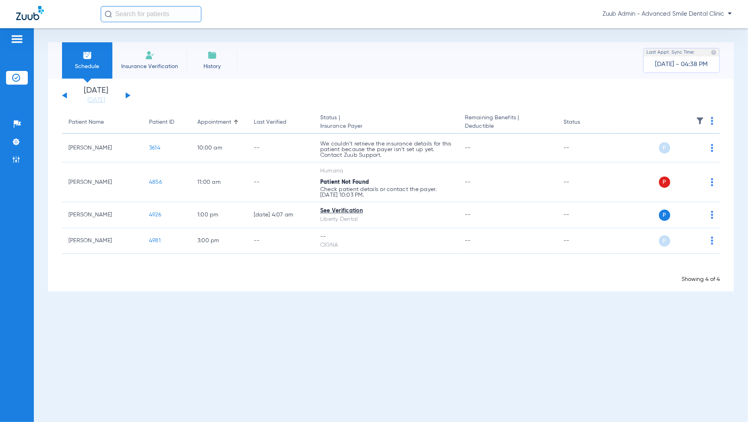
click at [214, 61] on li "History" at bounding box center [212, 60] width 50 height 36
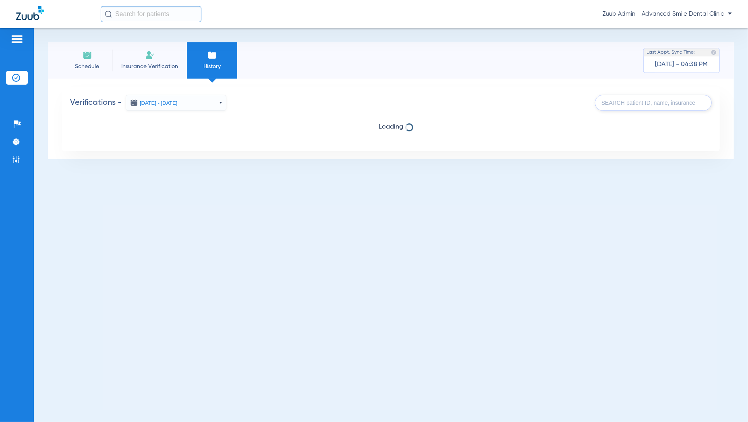
click at [642, 104] on input "text" at bounding box center [653, 103] width 117 height 16
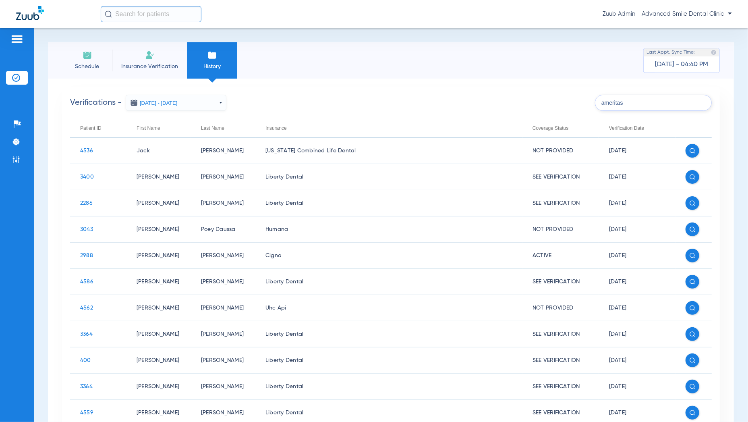
click at [652, 108] on input "ameritas" at bounding box center [653, 103] width 117 height 16
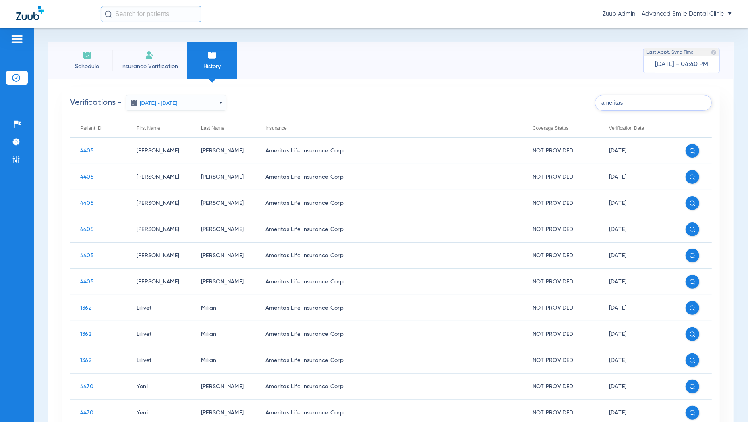
type input "ameritas"
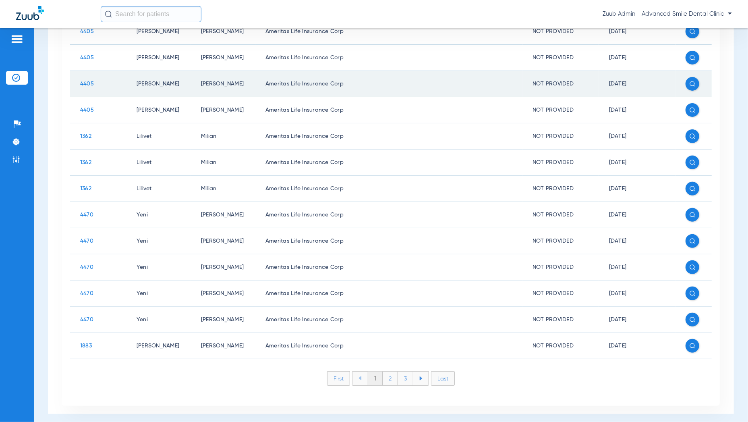
scroll to position [178, 0]
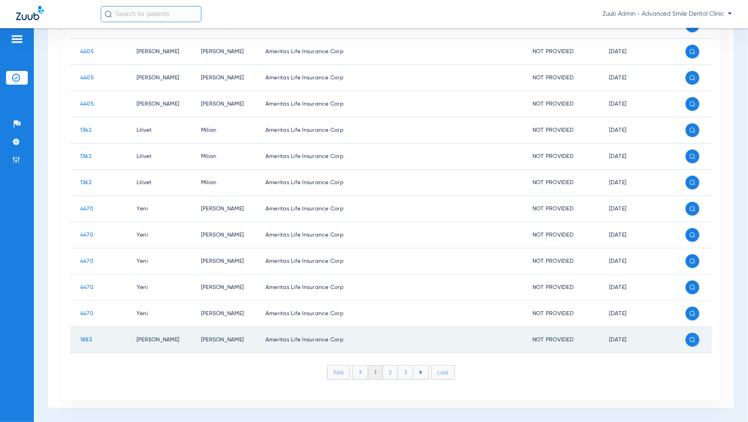
click at [89, 338] on span "1883" at bounding box center [86, 340] width 12 height 6
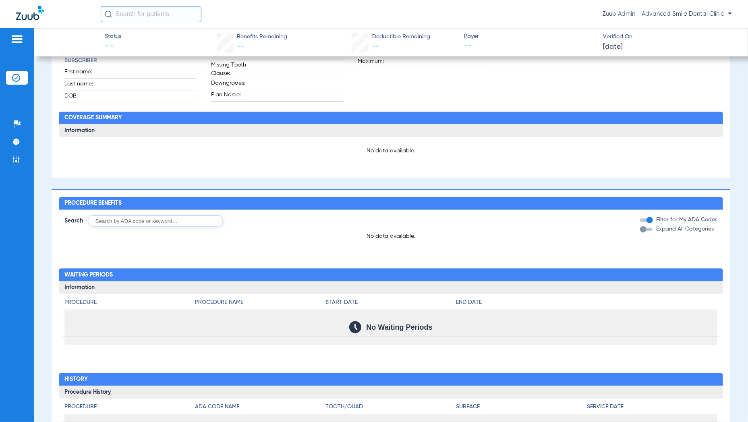
type input "[PERSON_NAME]"
type input "[DATE]"
type input "943183825"
type input "0000499905"
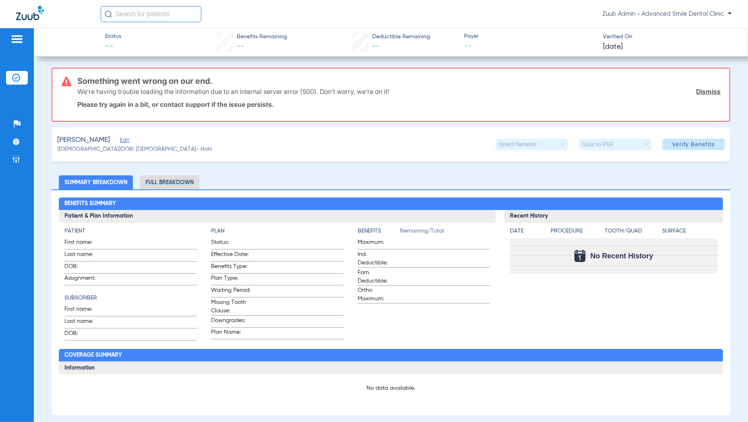
click at [127, 138] on span "Edit" at bounding box center [123, 141] width 7 height 8
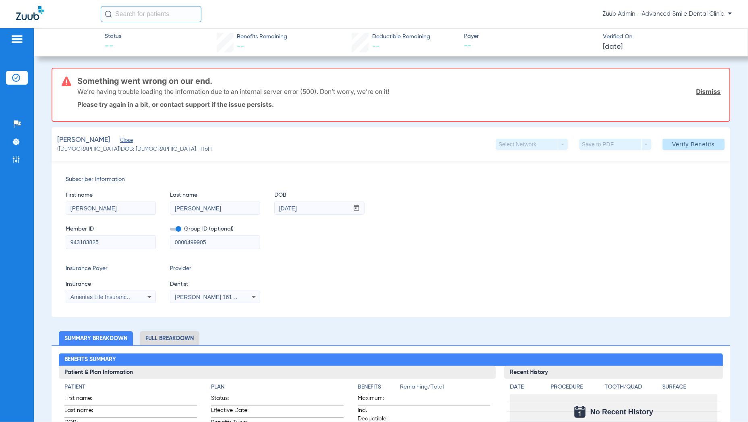
drag, startPoint x: 111, startPoint y: 239, endPoint x: 63, endPoint y: 240, distance: 48.3
click at [63, 240] on div "Subscriber Information First name [PERSON_NAME] Last name [PERSON_NAME] mm / dd…" at bounding box center [391, 239] width 678 height 156
drag, startPoint x: 91, startPoint y: 140, endPoint x: 49, endPoint y: 140, distance: 41.5
copy div "Something went wrong on our end. We’re having trouble loading the information d…"
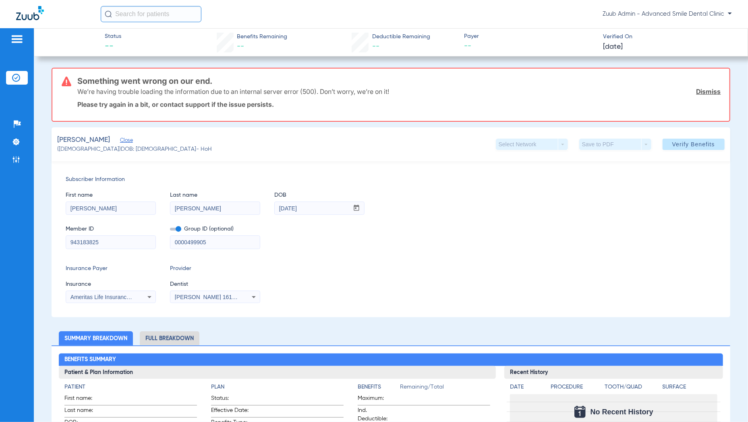
click at [127, 143] on span "Close" at bounding box center [123, 141] width 7 height 8
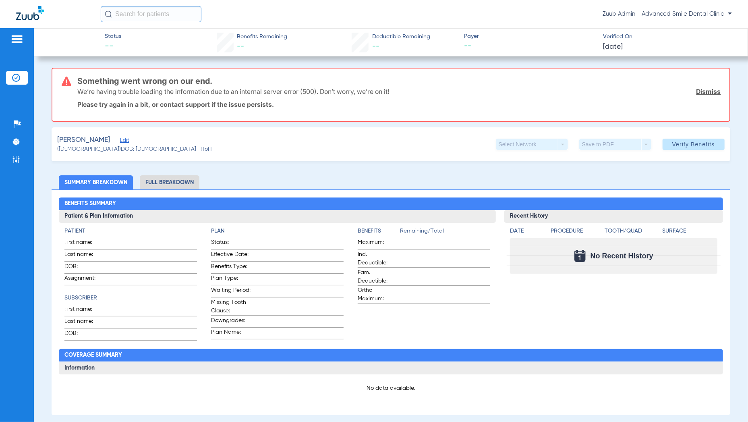
drag, startPoint x: 90, startPoint y: 139, endPoint x: 58, endPoint y: 138, distance: 32.2
click at [58, 138] on span "[PERSON_NAME]" at bounding box center [83, 140] width 53 height 10
copy span "[PERSON_NAME]"
